Goal: Task Accomplishment & Management: Use online tool/utility

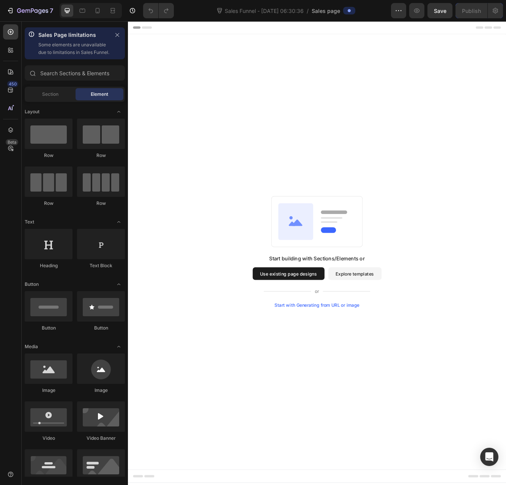
click at [383, 325] on button "Explore templates" at bounding box center [401, 324] width 64 height 15
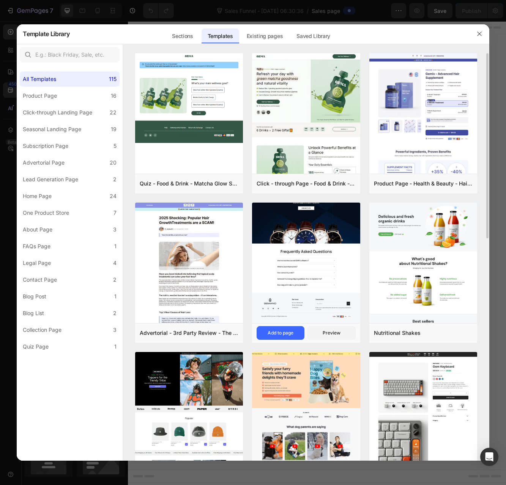
scroll to position [38, 0]
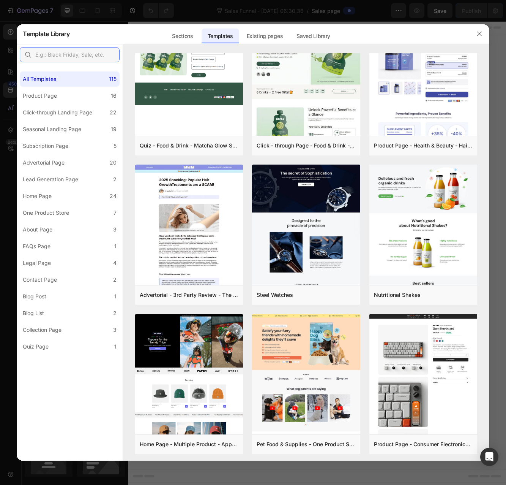
click at [58, 54] on input "text" at bounding box center [70, 54] width 100 height 15
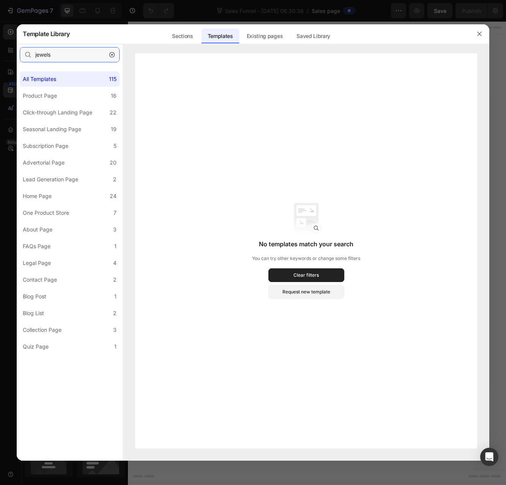
type input "jewels"
drag, startPoint x: 60, startPoint y: 52, endPoint x: 33, endPoint y: 51, distance: 27.0
click at [33, 51] on input "jewels" at bounding box center [70, 54] width 100 height 15
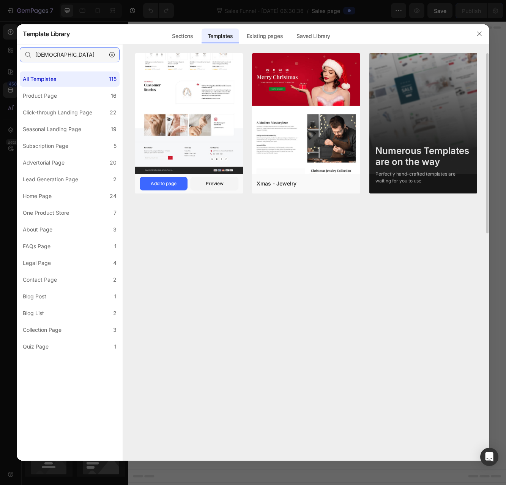
type input "[DEMOGRAPHIC_DATA]"
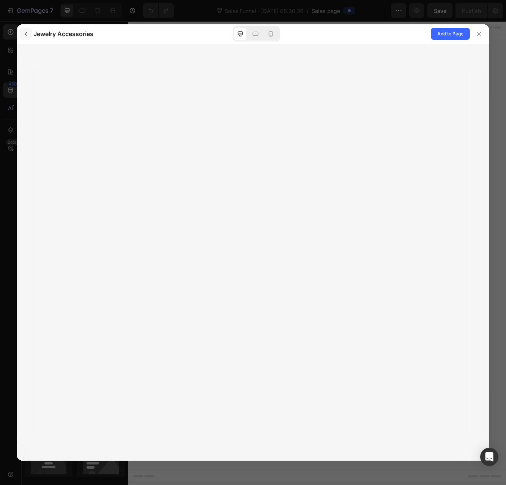
click at [28, 32] on icon "button" at bounding box center [26, 34] width 6 height 6
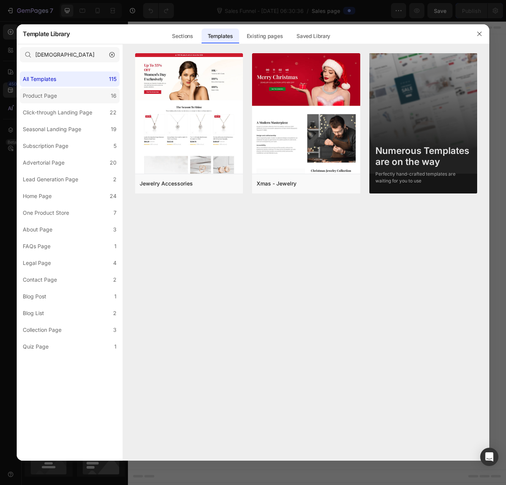
click at [74, 96] on label "Product Page 16" at bounding box center [70, 95] width 100 height 15
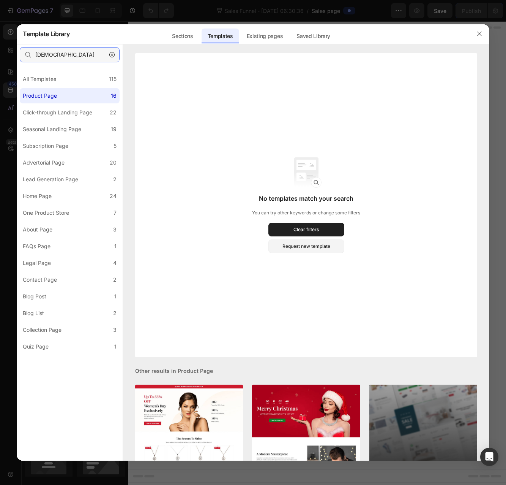
click at [62, 58] on input "[DEMOGRAPHIC_DATA]" at bounding box center [70, 54] width 100 height 15
drag, startPoint x: 73, startPoint y: 56, endPoint x: 32, endPoint y: 55, distance: 41.0
click at [32, 55] on div "[DEMOGRAPHIC_DATA]" at bounding box center [70, 54] width 100 height 15
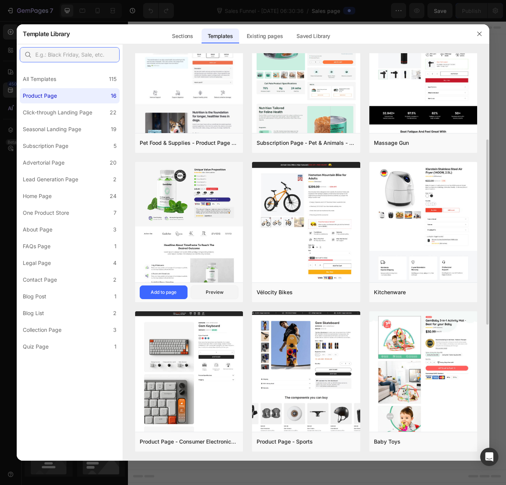
scroll to position [266, 0]
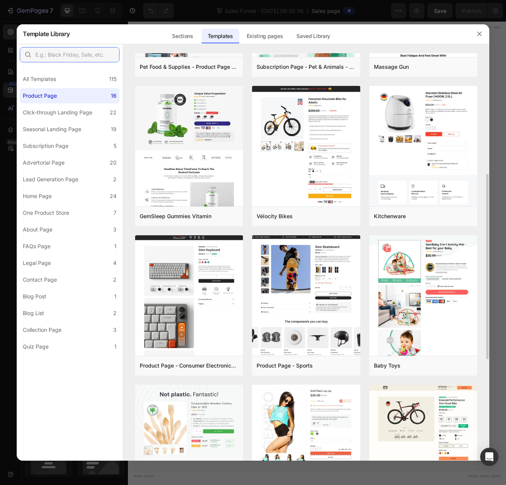
click at [52, 55] on input "text" at bounding box center [70, 54] width 100 height 15
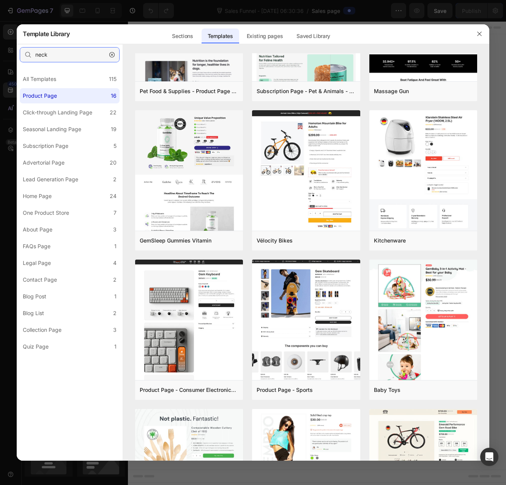
scroll to position [0, 0]
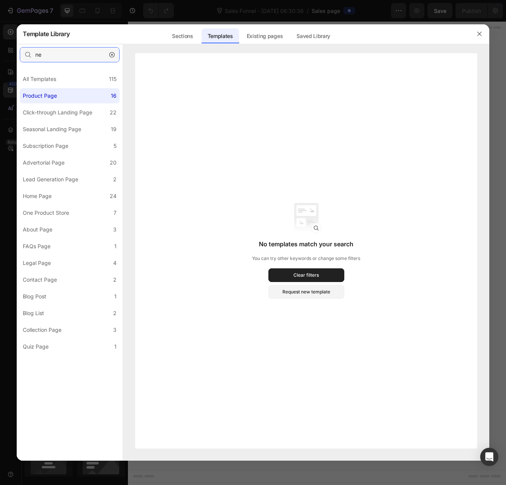
type input "n"
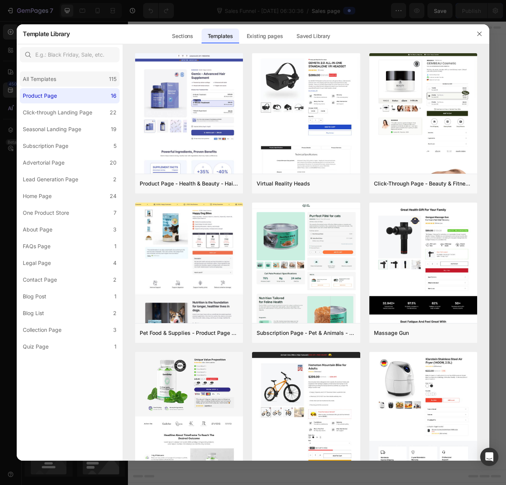
click at [61, 75] on div "All Templates 115" at bounding box center [70, 78] width 100 height 15
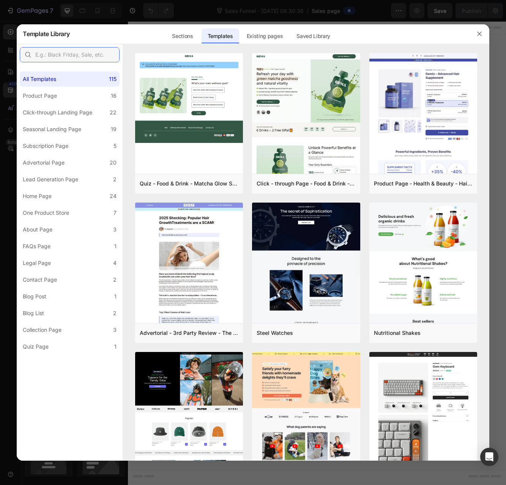
click at [63, 54] on input "text" at bounding box center [70, 54] width 100 height 15
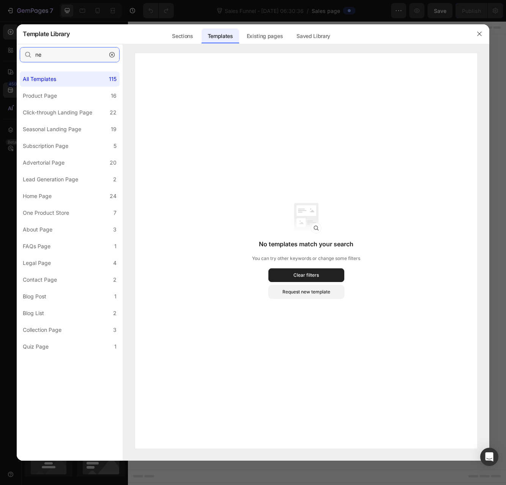
type input "n"
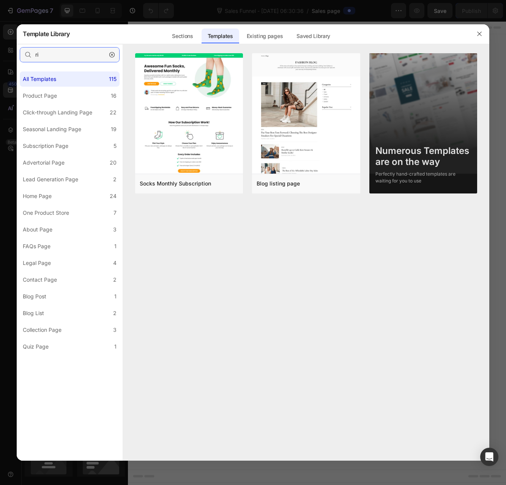
type input "r"
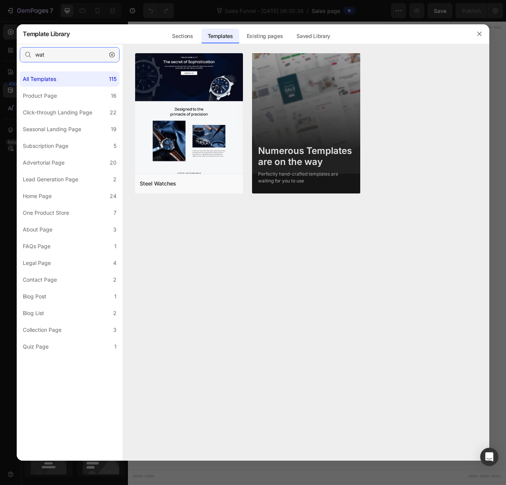
drag, startPoint x: 55, startPoint y: 52, endPoint x: 21, endPoint y: 49, distance: 33.6
click at [22, 49] on input "wat" at bounding box center [70, 54] width 100 height 15
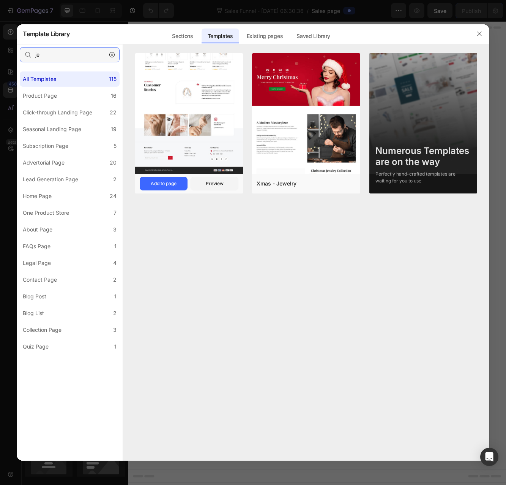
type input "je"
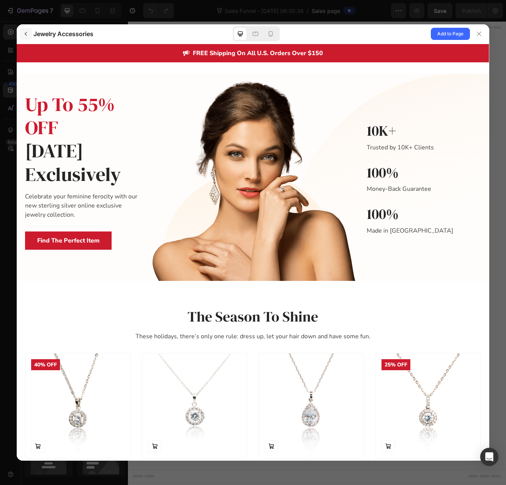
click at [26, 33] on icon "button" at bounding box center [26, 34] width 2 height 4
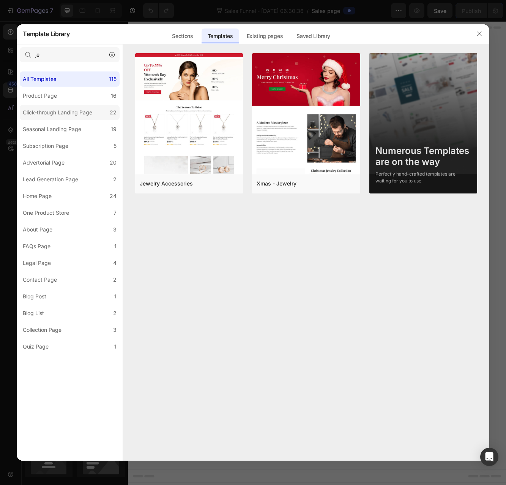
click at [54, 111] on div "Click-through Landing Page" at bounding box center [57, 112] width 69 height 9
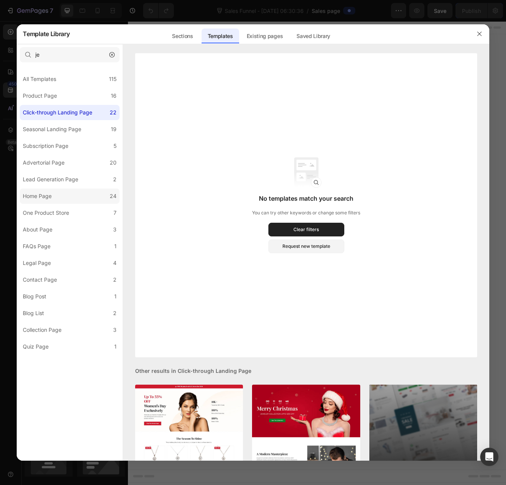
click at [41, 194] on div "Home Page" at bounding box center [37, 195] width 29 height 9
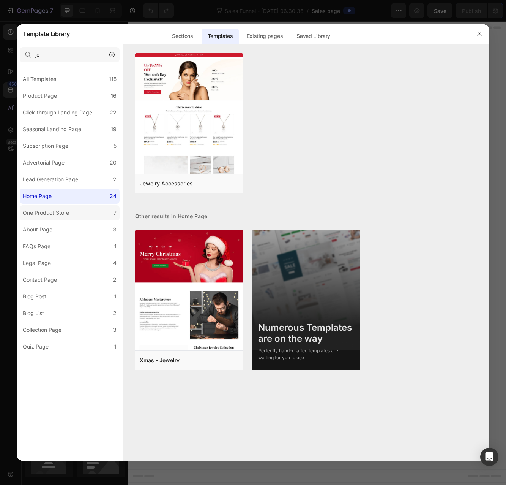
click at [66, 214] on div "One Product Store" at bounding box center [46, 212] width 46 height 9
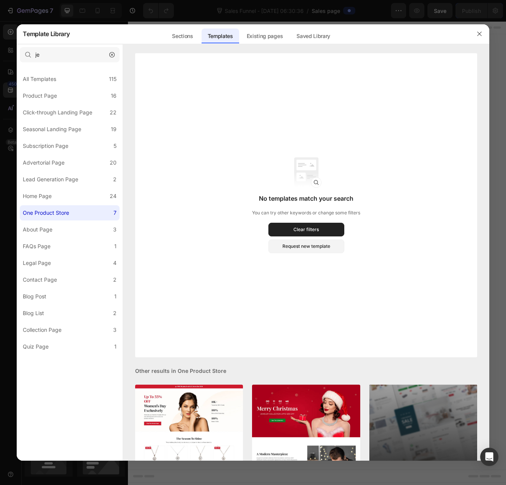
scroll to position [73, 0]
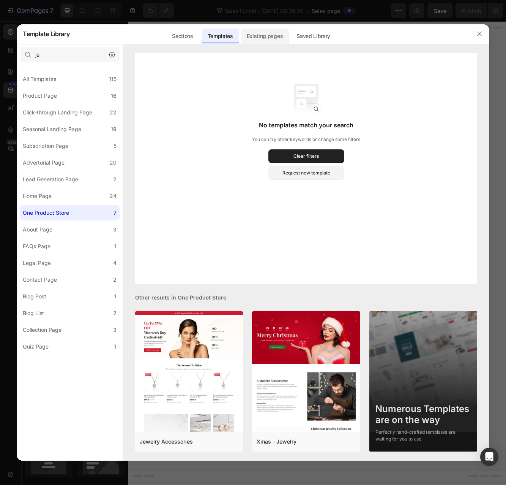
click at [256, 36] on div "Existing pages" at bounding box center [265, 35] width 49 height 15
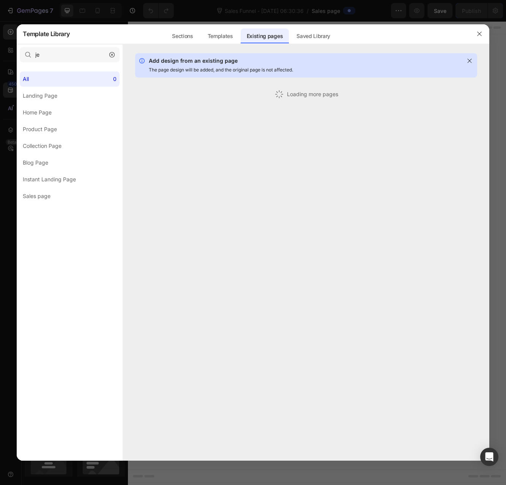
scroll to position [0, 0]
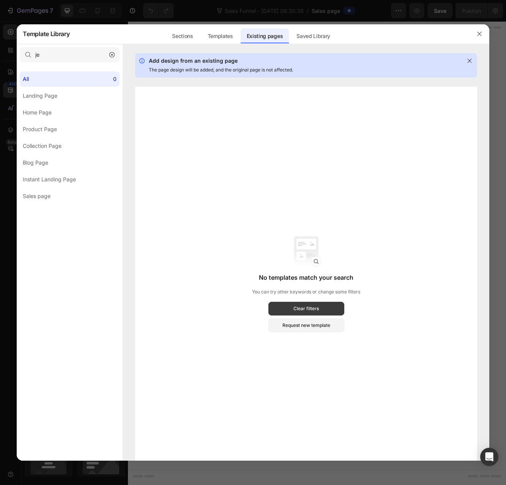
drag, startPoint x: 304, startPoint y: 306, endPoint x: 311, endPoint y: 307, distance: 6.6
click at [311, 307] on div "Clear filters" at bounding box center [306, 308] width 25 height 7
click at [310, 310] on div "Clear filters" at bounding box center [306, 308] width 25 height 7
click at [309, 326] on div "Request new template" at bounding box center [307, 325] width 48 height 7
click at [48, 97] on div "Landing Page" at bounding box center [40, 95] width 35 height 9
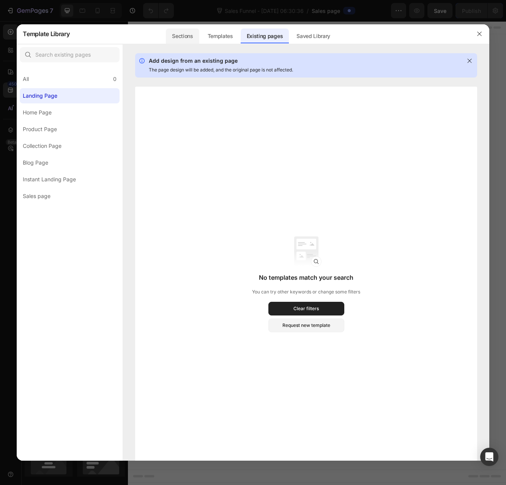
click at [191, 36] on div "Sections" at bounding box center [182, 35] width 33 height 15
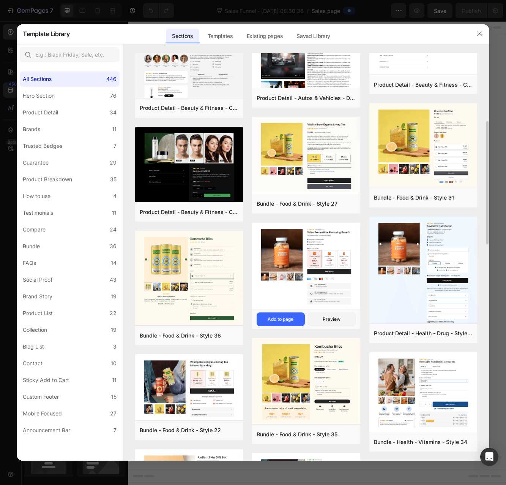
scroll to position [263, 0]
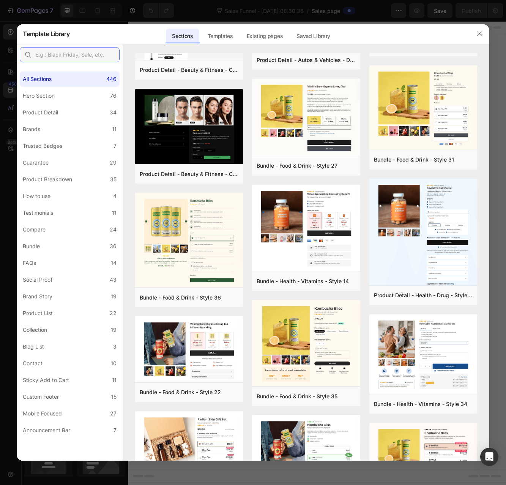
click at [81, 51] on input "text" at bounding box center [70, 54] width 100 height 15
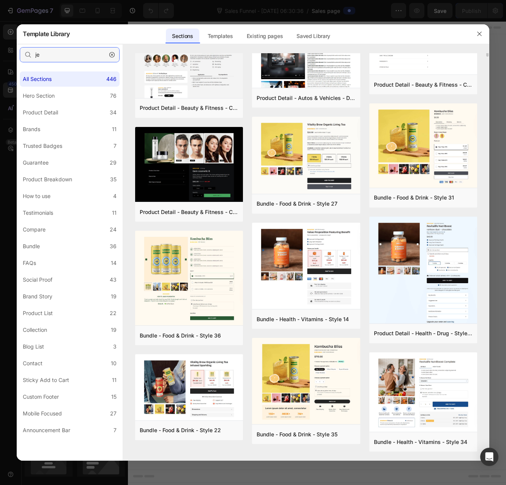
scroll to position [0, 0]
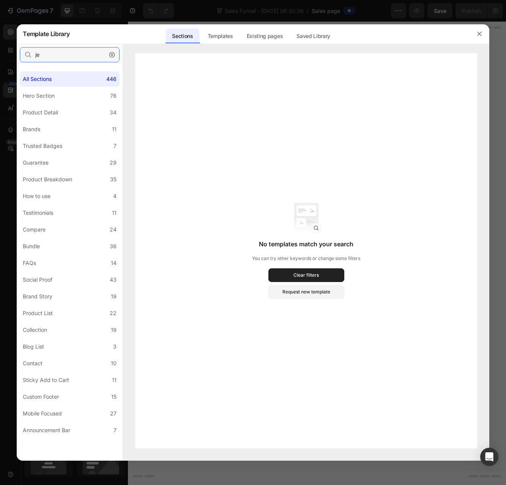
type input "j"
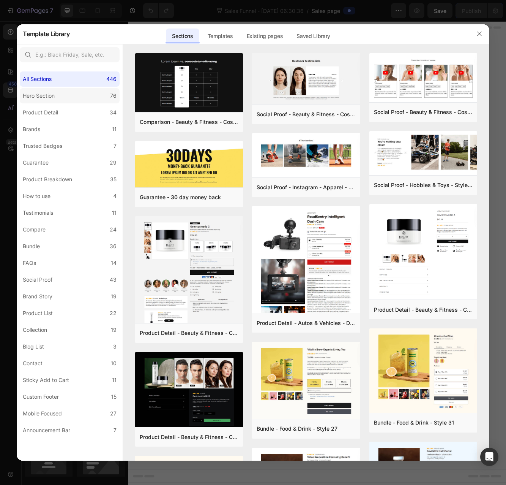
click at [66, 93] on label "Hero Section 76" at bounding box center [70, 95] width 100 height 15
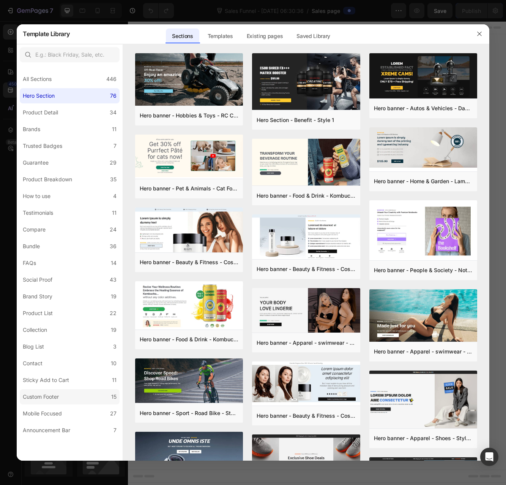
click at [65, 398] on label "Custom Footer 15" at bounding box center [70, 396] width 100 height 15
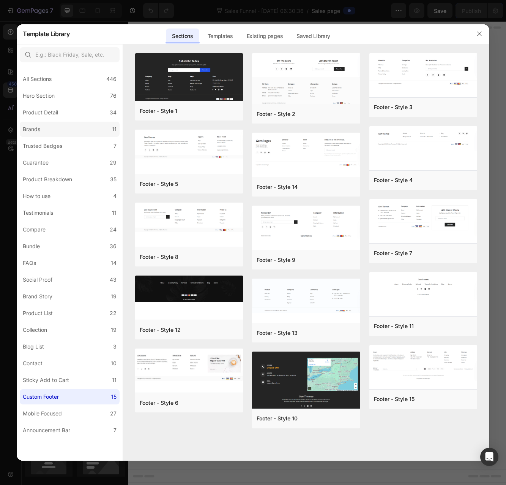
click at [34, 126] on div "Brands" at bounding box center [31, 129] width 17 height 9
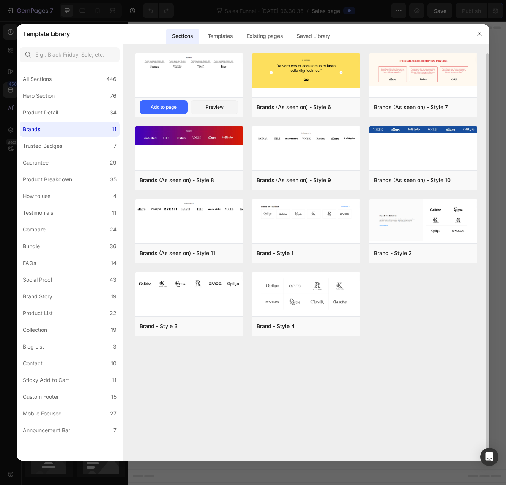
click at [161, 85] on div at bounding box center [189, 76] width 108 height 46
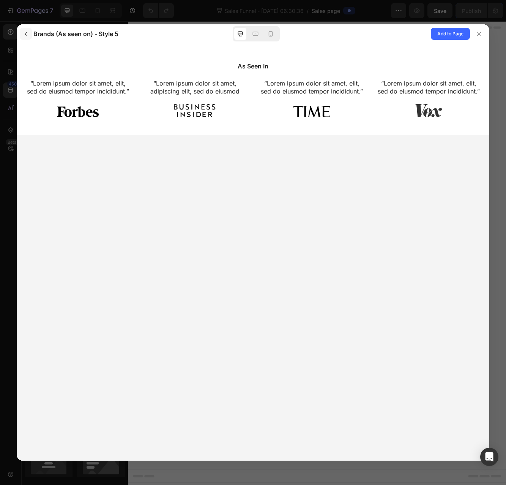
click at [29, 36] on icon "button" at bounding box center [26, 34] width 6 height 6
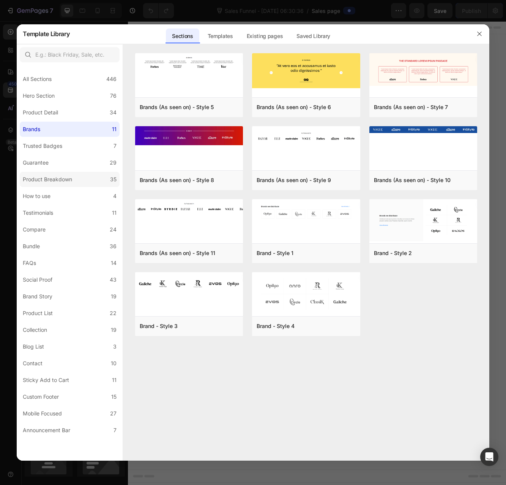
click at [60, 182] on div "Product Breakdown" at bounding box center [47, 179] width 49 height 9
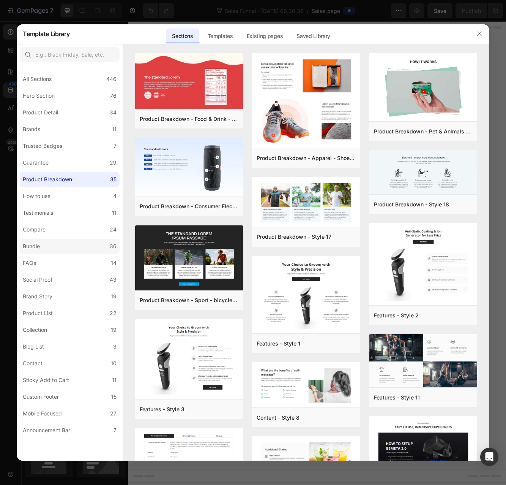
click at [51, 245] on label "Bundle 36" at bounding box center [70, 245] width 100 height 15
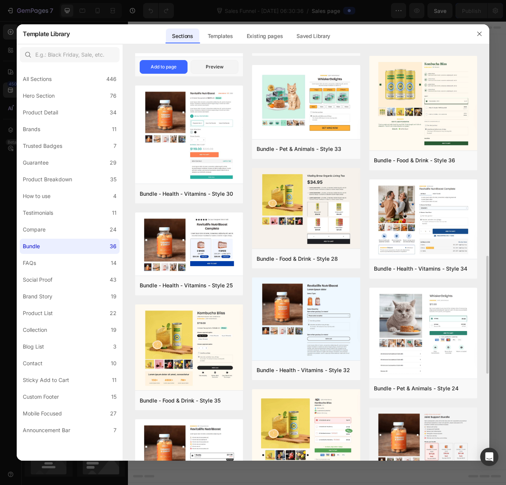
scroll to position [305, 0]
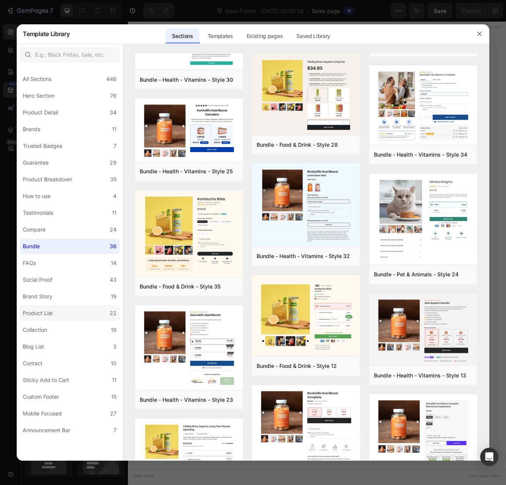
click at [52, 309] on div "Product List" at bounding box center [38, 312] width 30 height 9
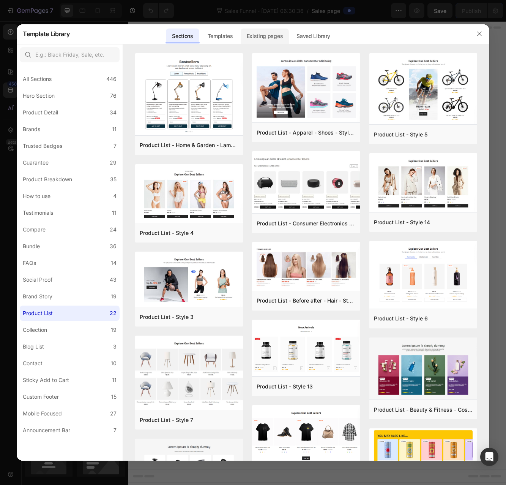
click at [274, 38] on div "Existing pages" at bounding box center [265, 35] width 49 height 15
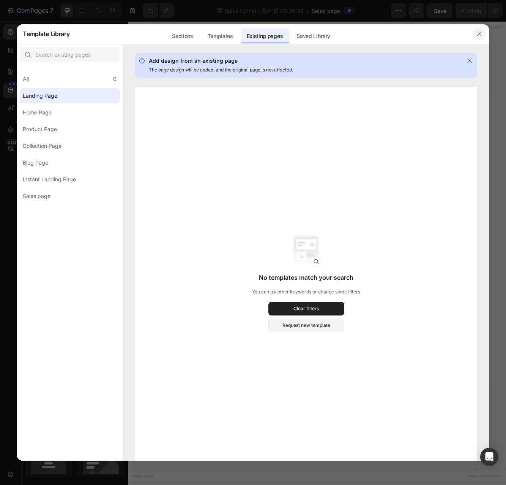
click at [483, 33] on button "button" at bounding box center [480, 34] width 12 height 12
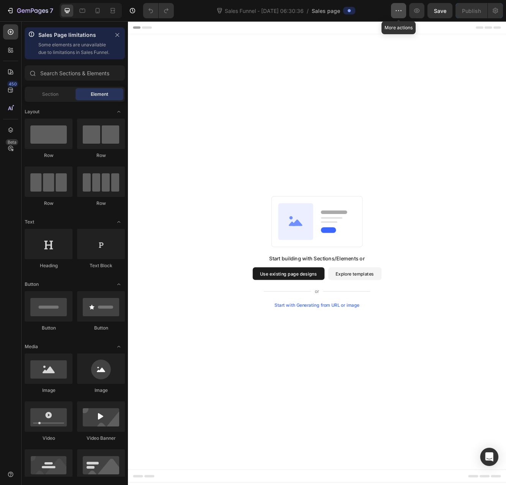
click at [401, 10] on icon "button" at bounding box center [399, 11] width 8 height 8
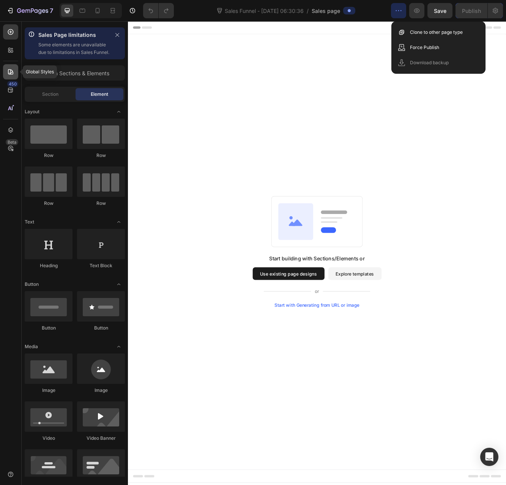
click at [11, 75] on icon at bounding box center [11, 72] width 8 height 8
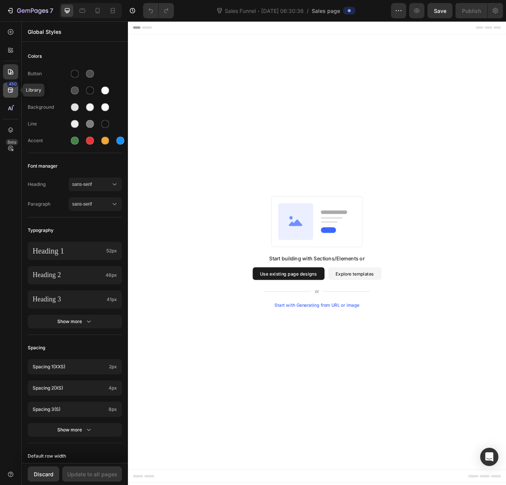
click at [10, 93] on icon at bounding box center [11, 90] width 8 height 8
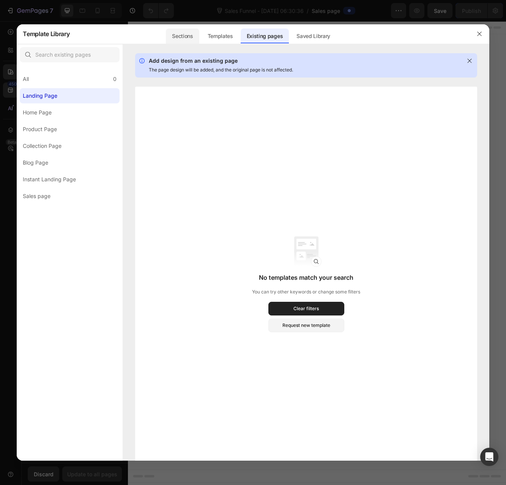
click at [183, 38] on div "Sections" at bounding box center [182, 35] width 33 height 15
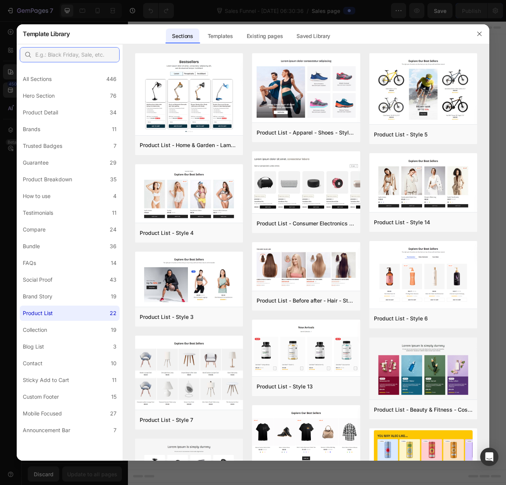
click at [63, 55] on input "text" at bounding box center [70, 54] width 100 height 15
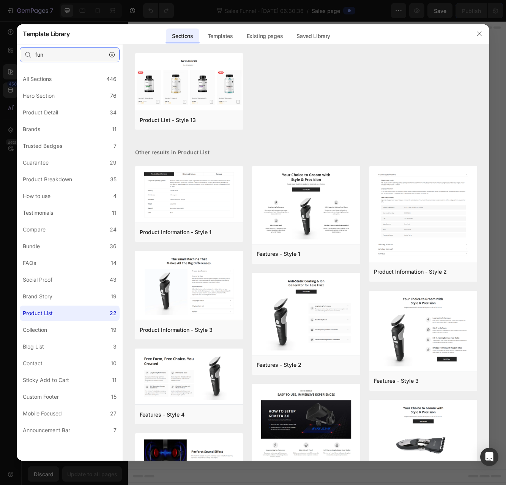
type input "fun"
click at [208, 73] on img at bounding box center [189, 82] width 108 height 58
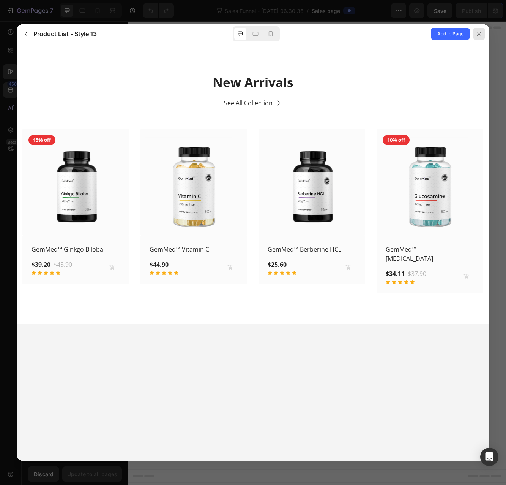
click at [479, 34] on icon at bounding box center [479, 34] width 4 height 4
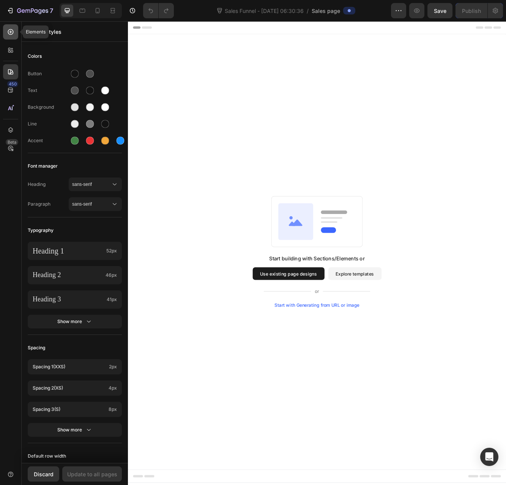
click at [9, 33] on icon at bounding box center [11, 32] width 8 height 8
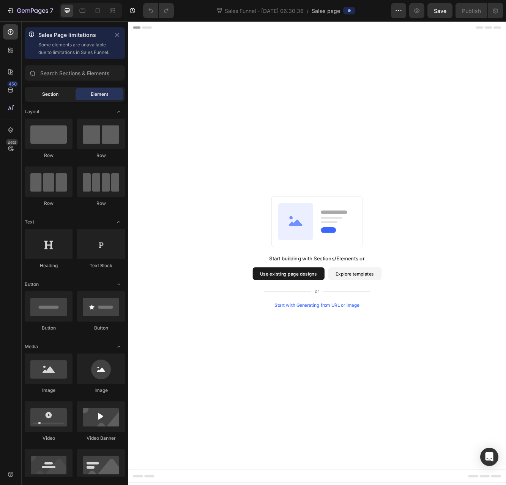
click at [42, 98] on span "Section" at bounding box center [50, 94] width 16 height 7
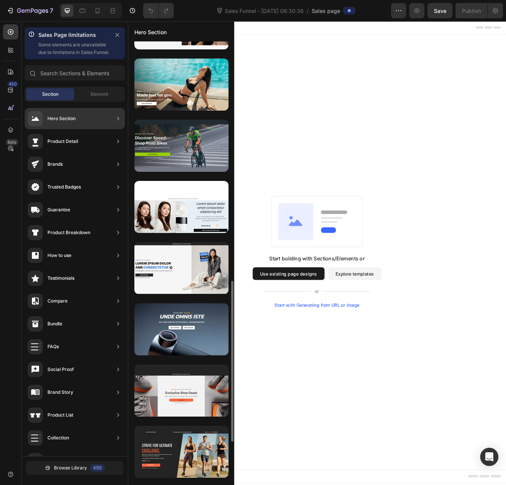
scroll to position [772, 0]
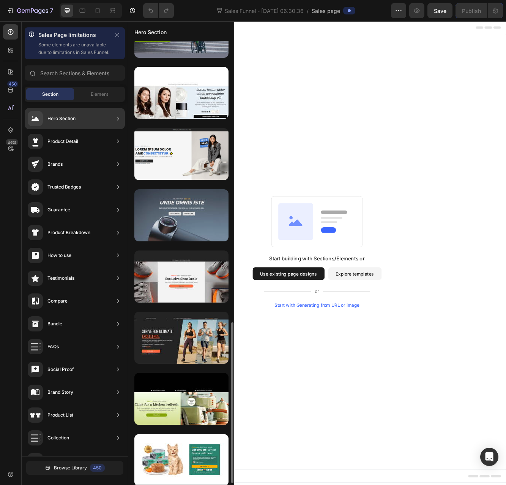
click at [189, 218] on div at bounding box center [181, 215] width 94 height 52
click at [188, 209] on div at bounding box center [181, 215] width 94 height 52
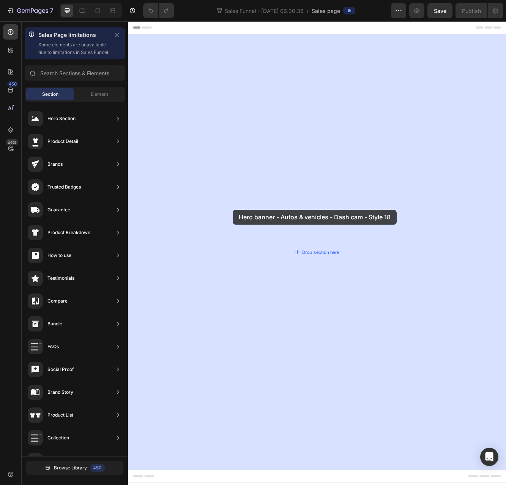
drag, startPoint x: 316, startPoint y: 230, endPoint x: 254, endPoint y: 248, distance: 64.4
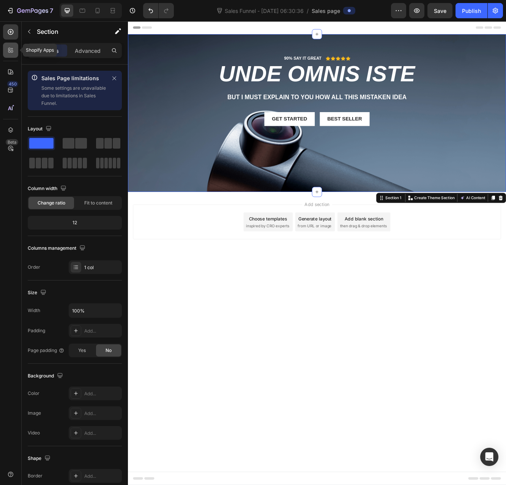
click at [10, 51] on icon at bounding box center [9, 52] width 2 height 2
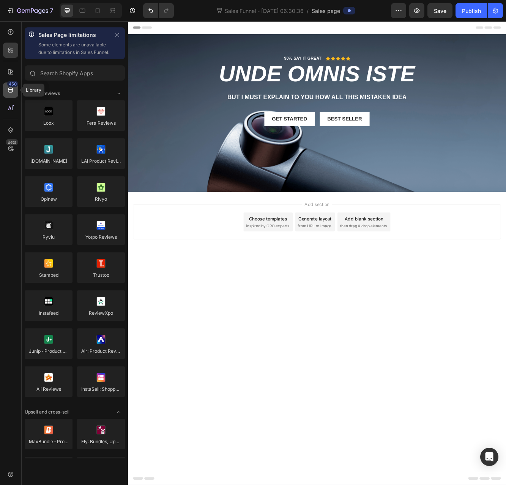
click at [12, 89] on icon at bounding box center [11, 90] width 8 height 8
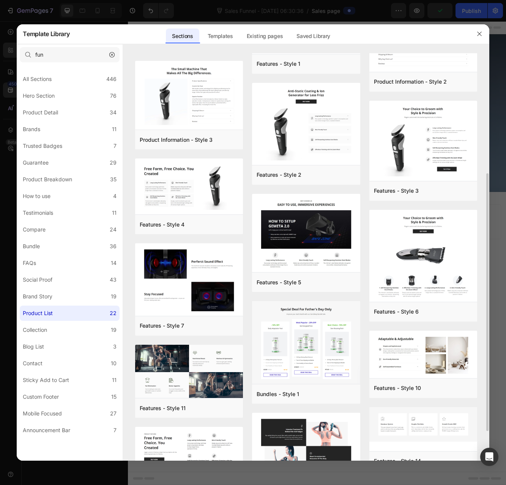
scroll to position [0, 0]
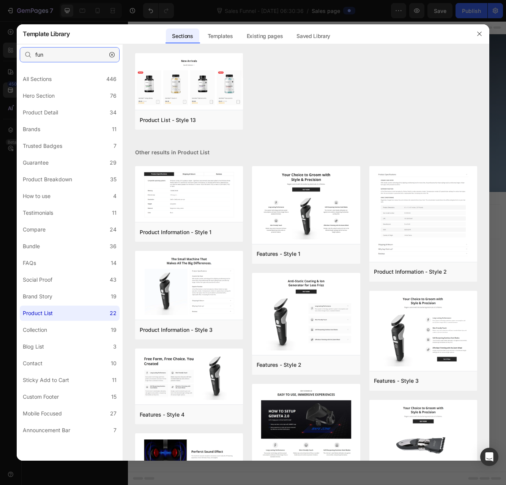
click at [49, 56] on input "fun" at bounding box center [70, 54] width 100 height 15
drag, startPoint x: 51, startPoint y: 54, endPoint x: 29, endPoint y: 57, distance: 21.8
click at [29, 57] on div "fun" at bounding box center [70, 54] width 100 height 15
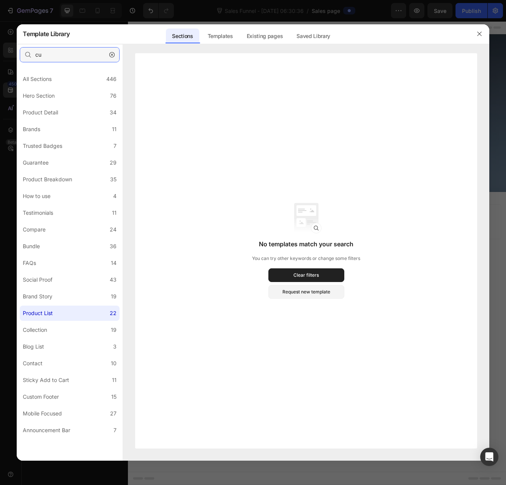
type input "c"
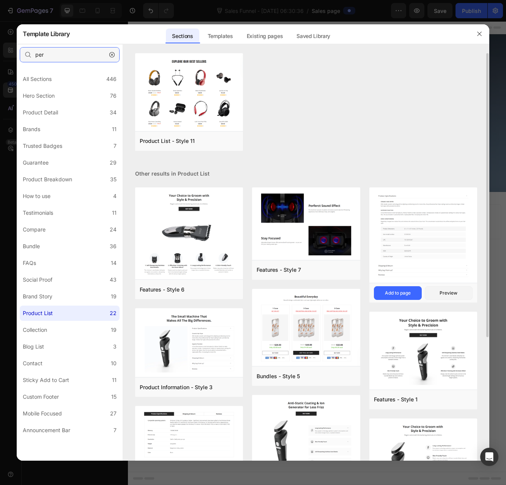
type input "per"
click at [407, 232] on img at bounding box center [423, 235] width 108 height 97
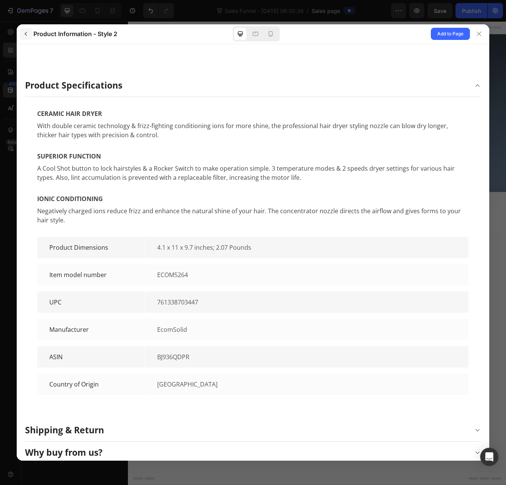
click at [27, 35] on icon "button" at bounding box center [26, 34] width 6 height 6
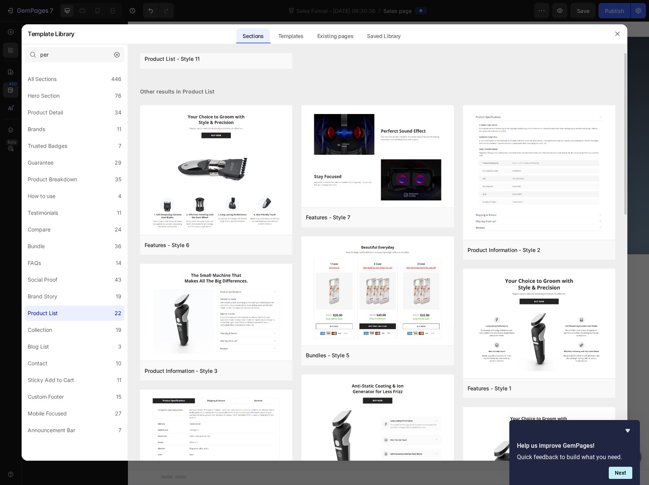
scroll to position [76, 0]
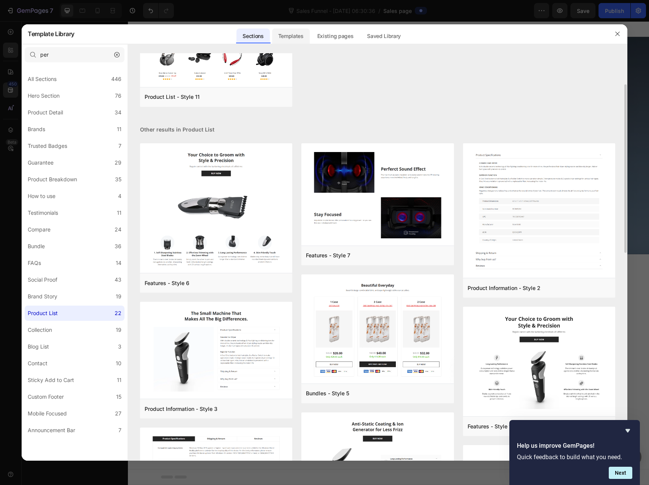
click at [289, 39] on div "Templates" at bounding box center [291, 35] width 38 height 15
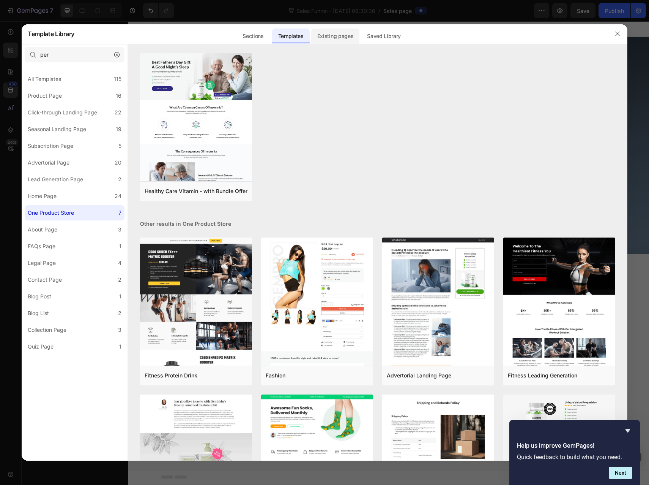
click at [330, 35] on div "Existing pages" at bounding box center [335, 35] width 49 height 15
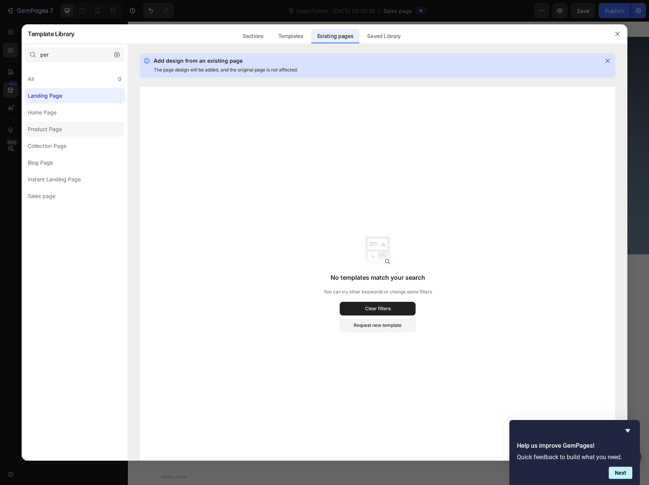
click at [45, 127] on div "Product Page" at bounding box center [45, 129] width 34 height 9
click at [257, 39] on div "Sections" at bounding box center [253, 35] width 33 height 15
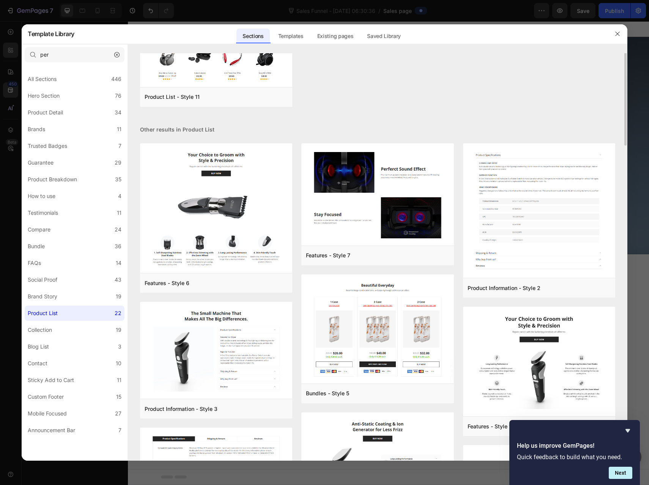
scroll to position [0, 0]
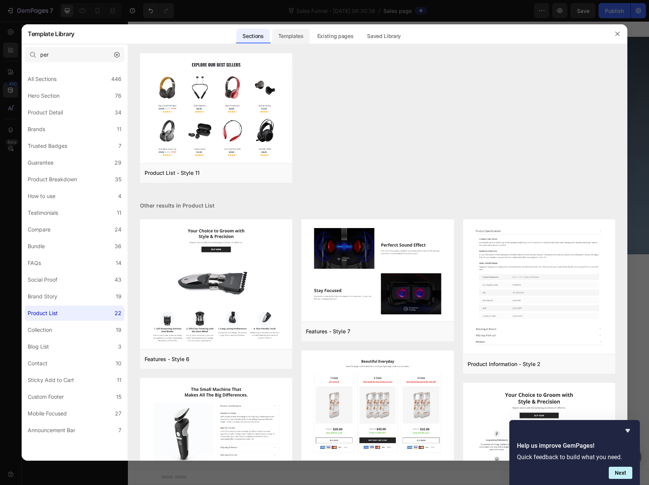
click at [298, 34] on div "Templates" at bounding box center [291, 35] width 38 height 15
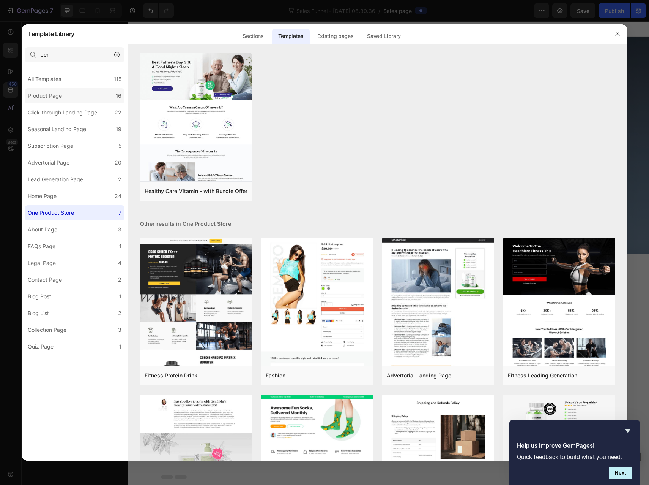
click at [85, 96] on label "Product Page 16" at bounding box center [75, 95] width 100 height 15
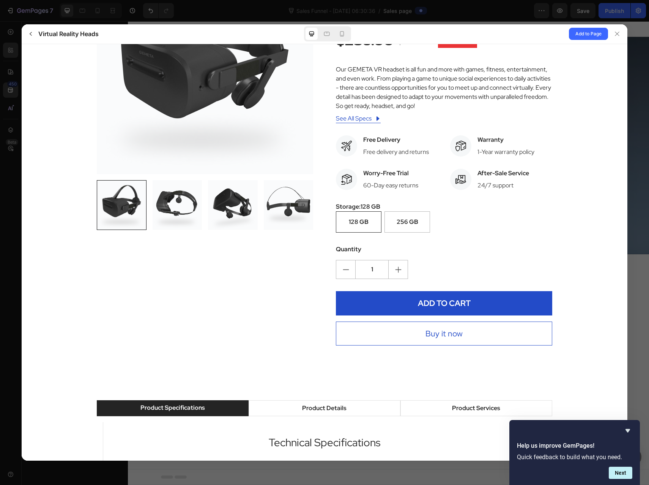
scroll to position [76, 0]
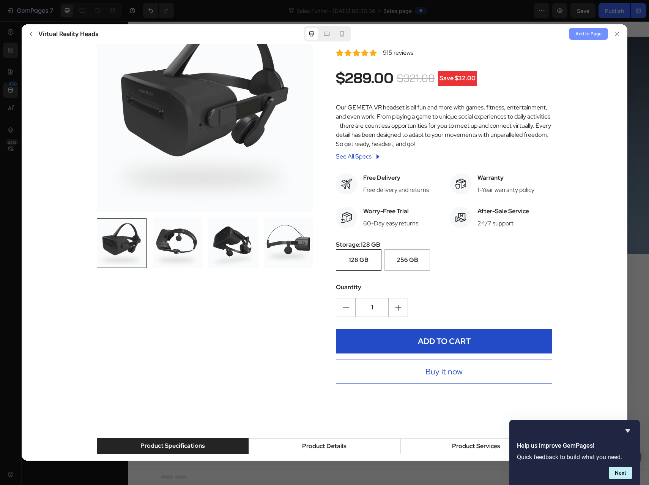
click at [506, 38] on span "Add to Page" at bounding box center [589, 33] width 26 height 9
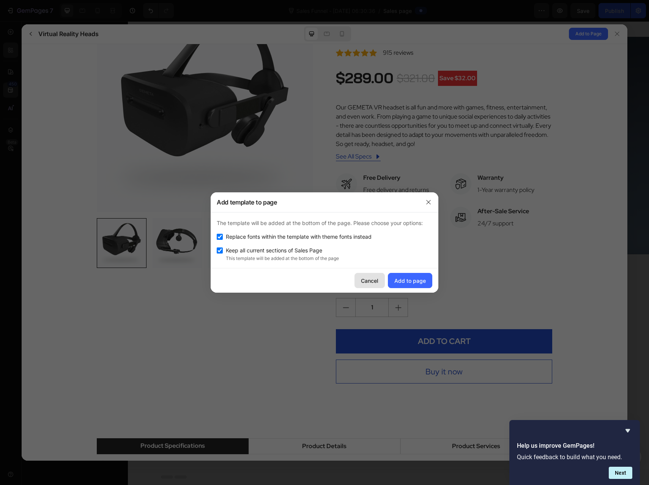
click at [369, 276] on div "Cancel" at bounding box center [369, 280] width 17 height 8
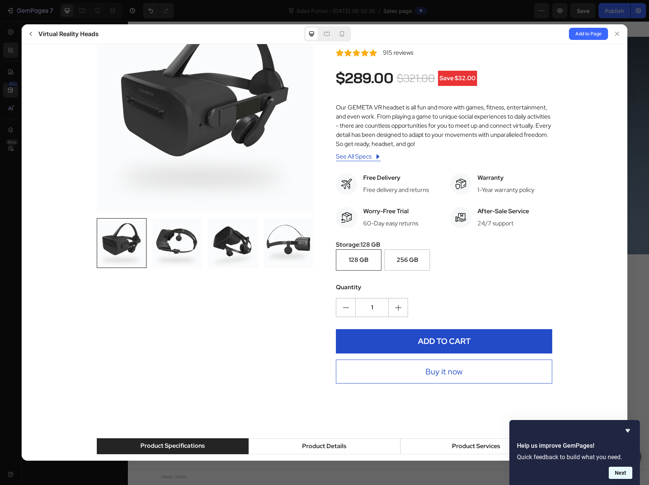
click at [506, 475] on button "Next" at bounding box center [621, 472] width 24 height 12
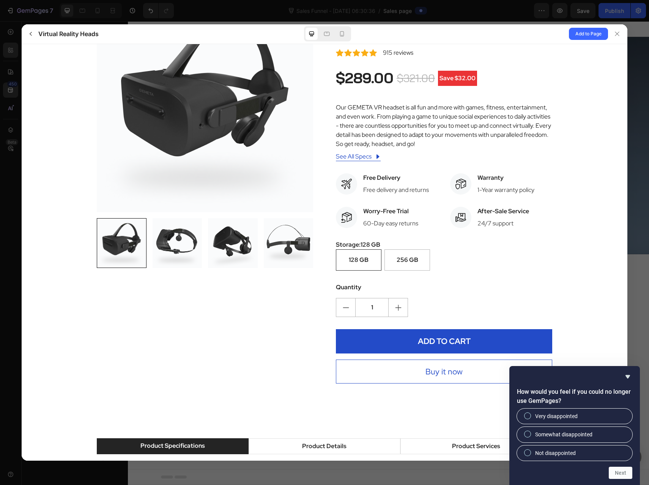
click at [506, 376] on icon "Hide survey" at bounding box center [628, 376] width 9 height 9
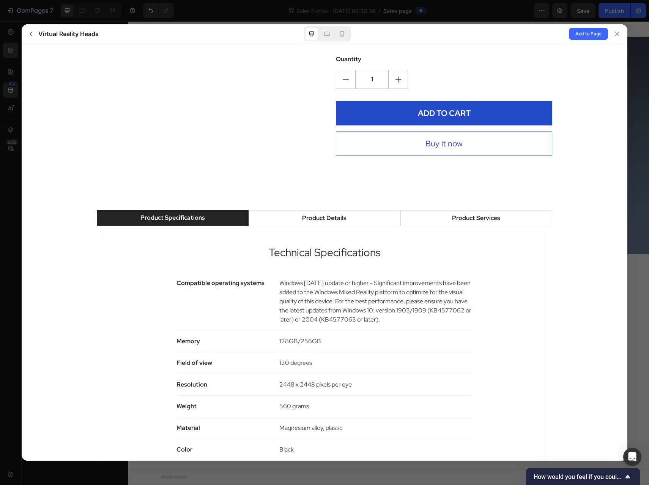
scroll to position [418, 0]
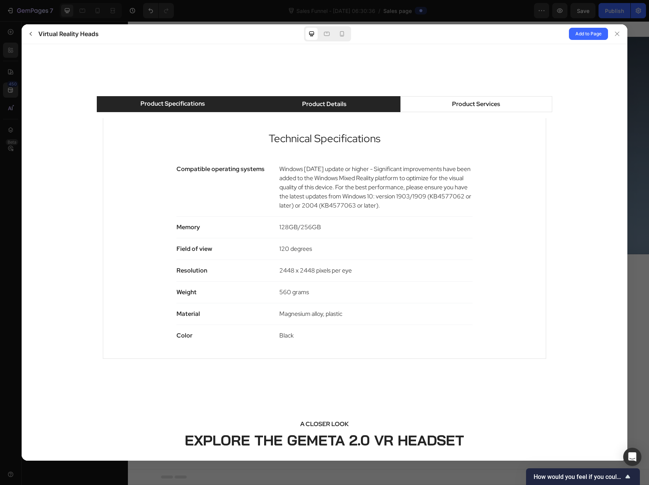
click at [298, 110] on li "Product Details" at bounding box center [325, 104] width 152 height 16
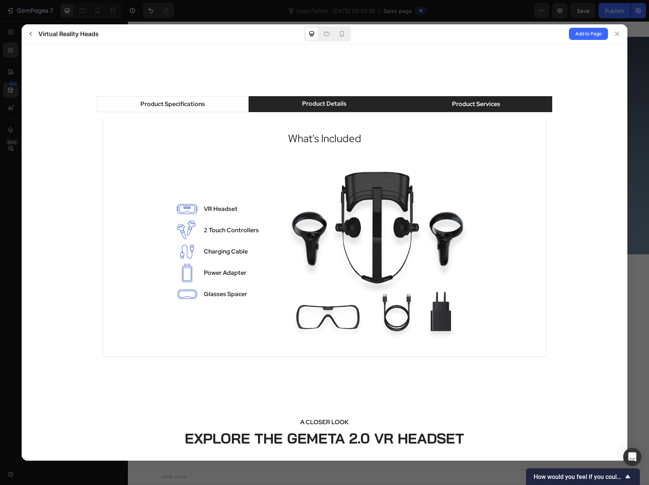
click at [452, 108] on div "Product Services" at bounding box center [476, 103] width 48 height 9
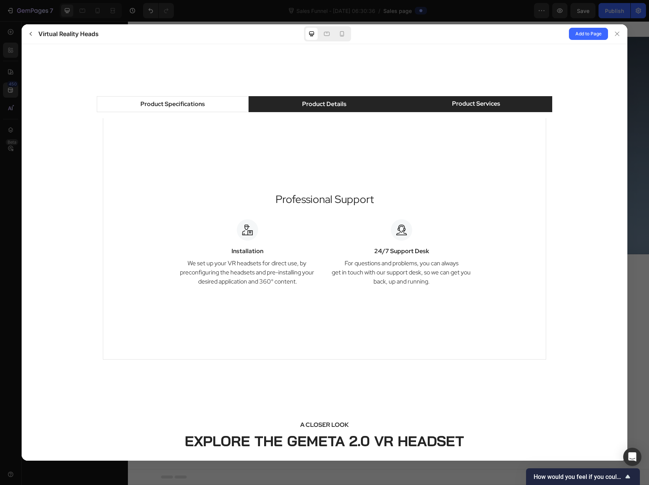
click at [297, 111] on li "Product Details" at bounding box center [325, 104] width 152 height 16
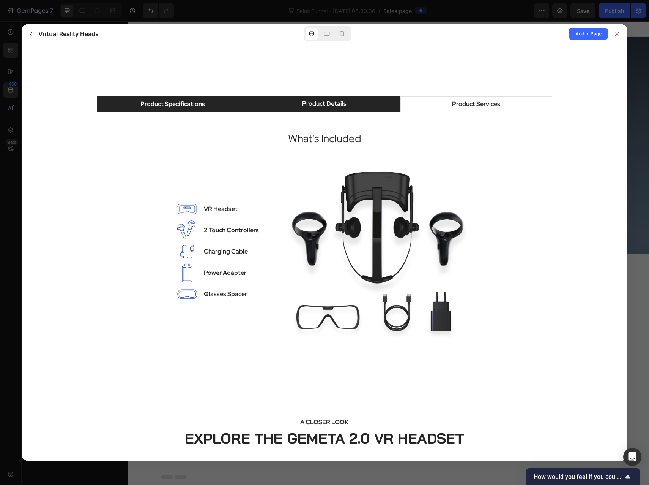
click at [195, 100] on div "Product Specifications" at bounding box center [173, 103] width 65 height 9
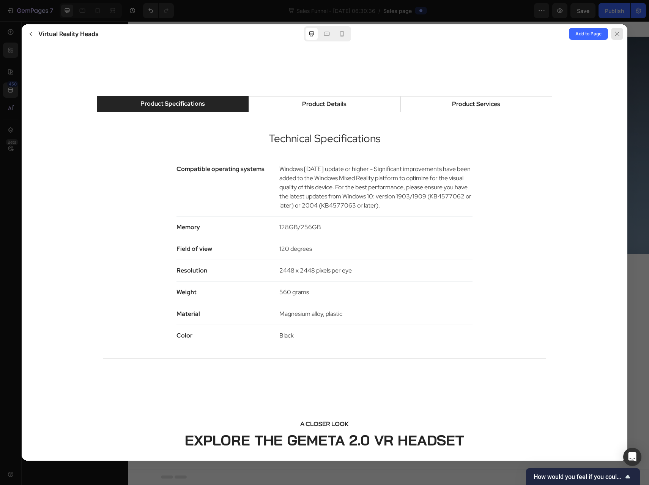
click at [506, 34] on div at bounding box center [617, 34] width 12 height 12
